Goal: Check status: Check status

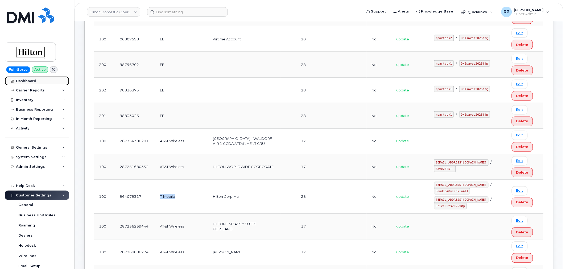
click at [30, 80] on div "Dashboard" at bounding box center [26, 81] width 20 height 4
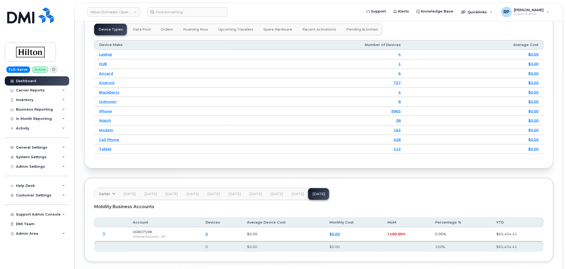
scroll to position [762, 0]
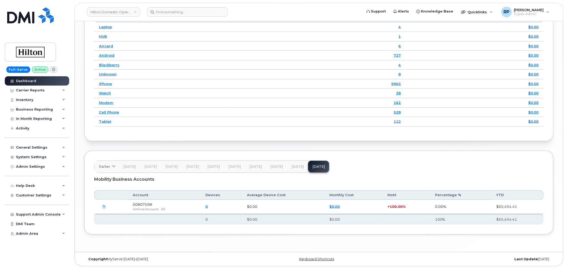
click at [294, 168] on span "Sep 25" at bounding box center [297, 167] width 13 height 4
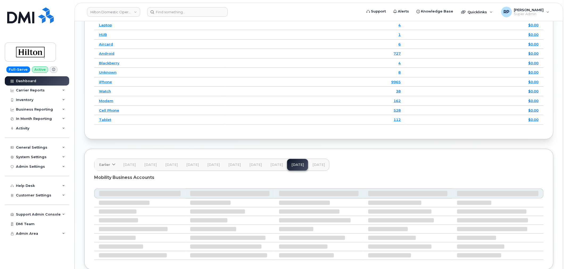
click at [312, 167] on span "Nov 25" at bounding box center [318, 165] width 13 height 4
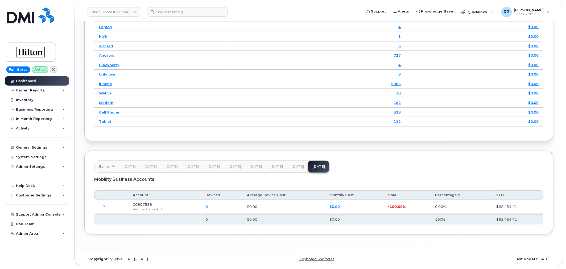
click at [292, 167] on span "Sep 25" at bounding box center [297, 167] width 13 height 4
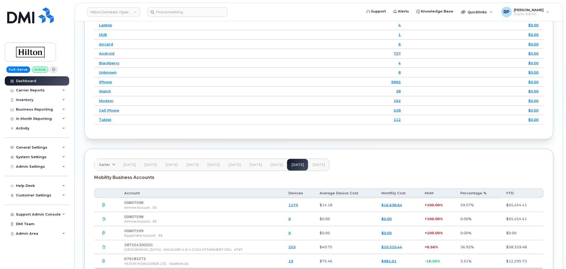
scroll to position [812, 0]
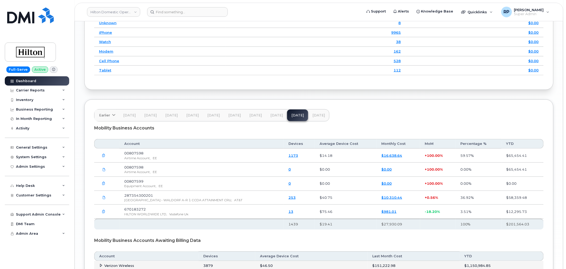
click at [273, 118] on span "Aug 25" at bounding box center [276, 115] width 13 height 4
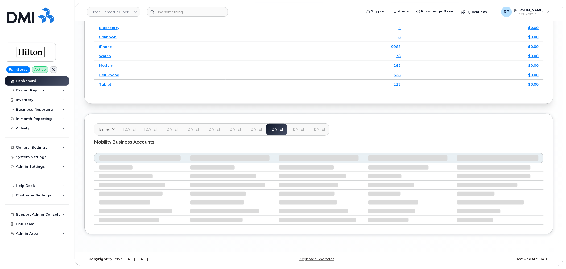
scroll to position [805, 0]
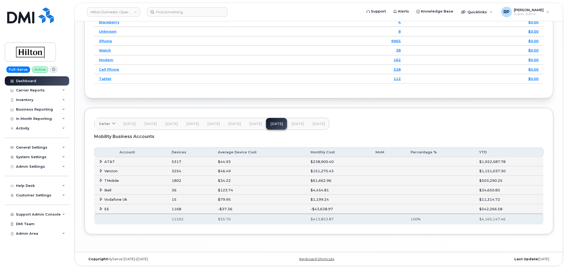
click at [100, 161] on icon at bounding box center [101, 161] width 3 height 3
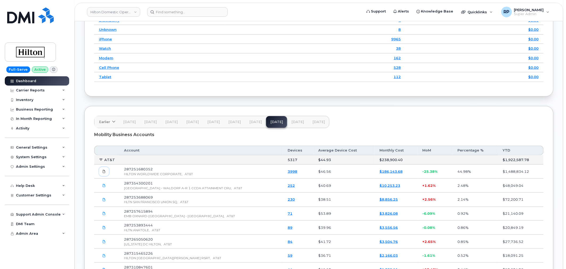
click at [102, 174] on span at bounding box center [104, 171] width 5 height 5
